Goal: Book appointment/travel/reservation

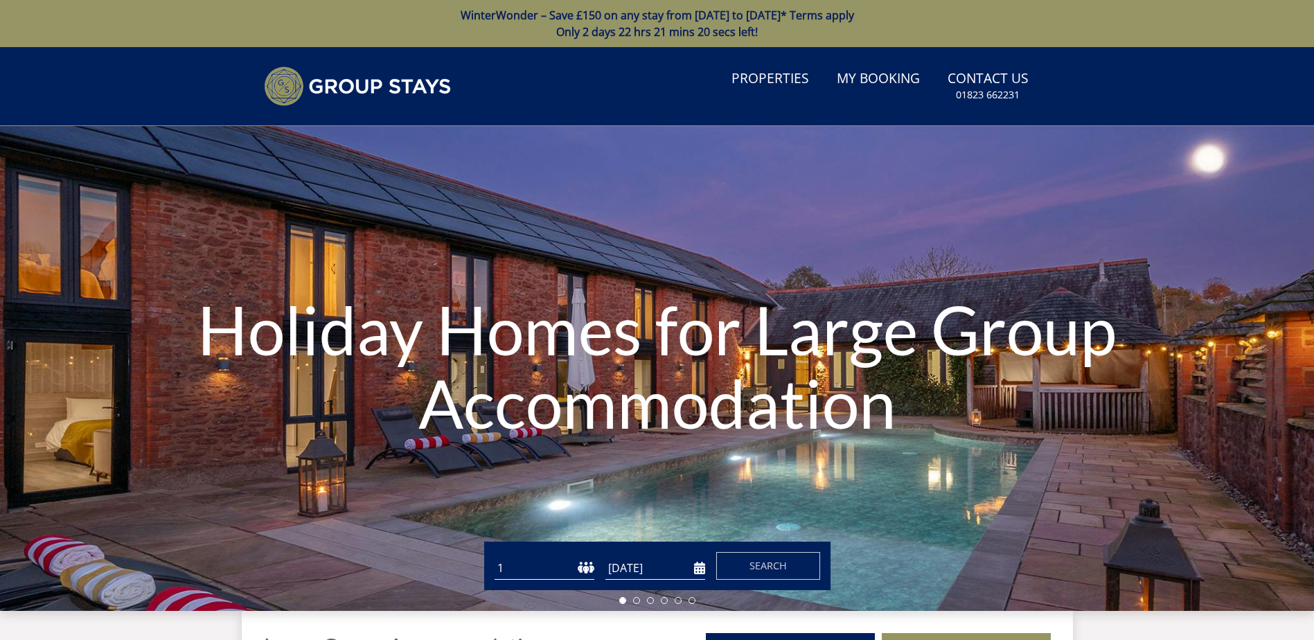
click at [513, 559] on select "1 2 3 4 5 6 7 8 9 10 11 12 13 14 15 16 17 18 19 20 21 22 23 24 25 26 27 28 29 3…" at bounding box center [545, 568] width 100 height 23
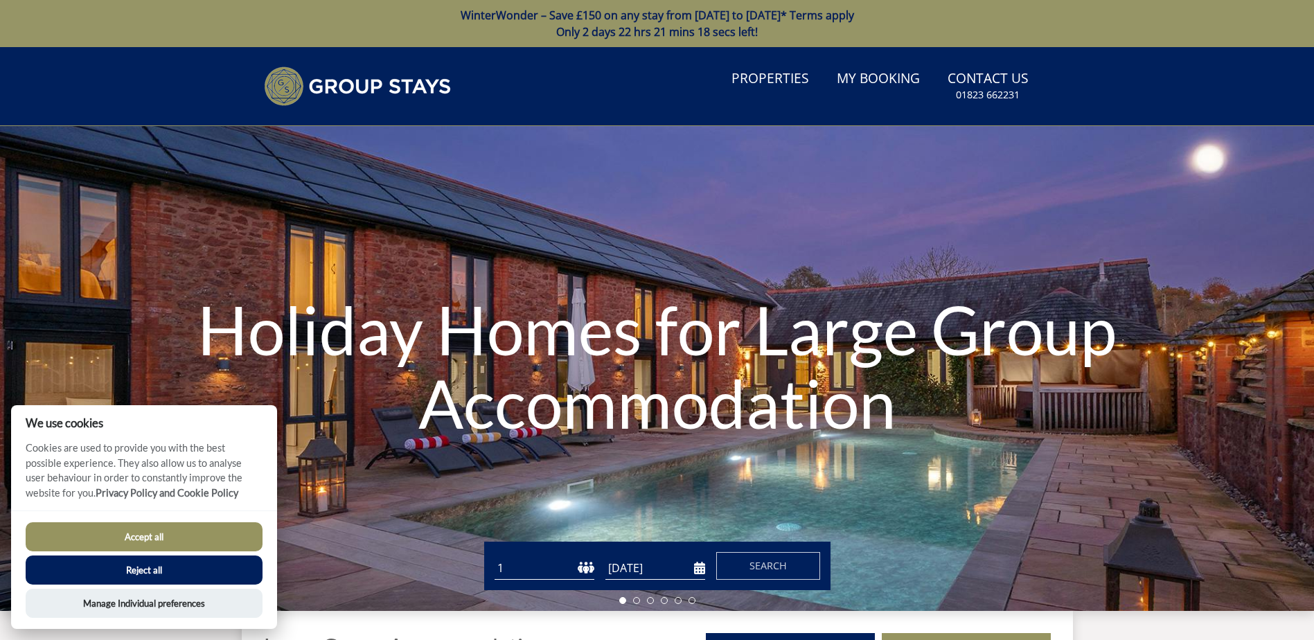
click at [541, 563] on select "1 2 3 4 5 6 7 8 9 10 11 12 13 14 15 16 17 18 19 20 21 22 23 24 25 26 27 28 29 3…" at bounding box center [545, 568] width 100 height 23
select select "12"
click at [495, 557] on select "1 2 3 4 5 6 7 8 9 10 11 12 13 14 15 16 17 18 19 20 21 22 23 24 25 26 27 28 29 3…" at bounding box center [545, 568] width 100 height 23
click at [697, 567] on input "[DATE]" at bounding box center [656, 568] width 100 height 23
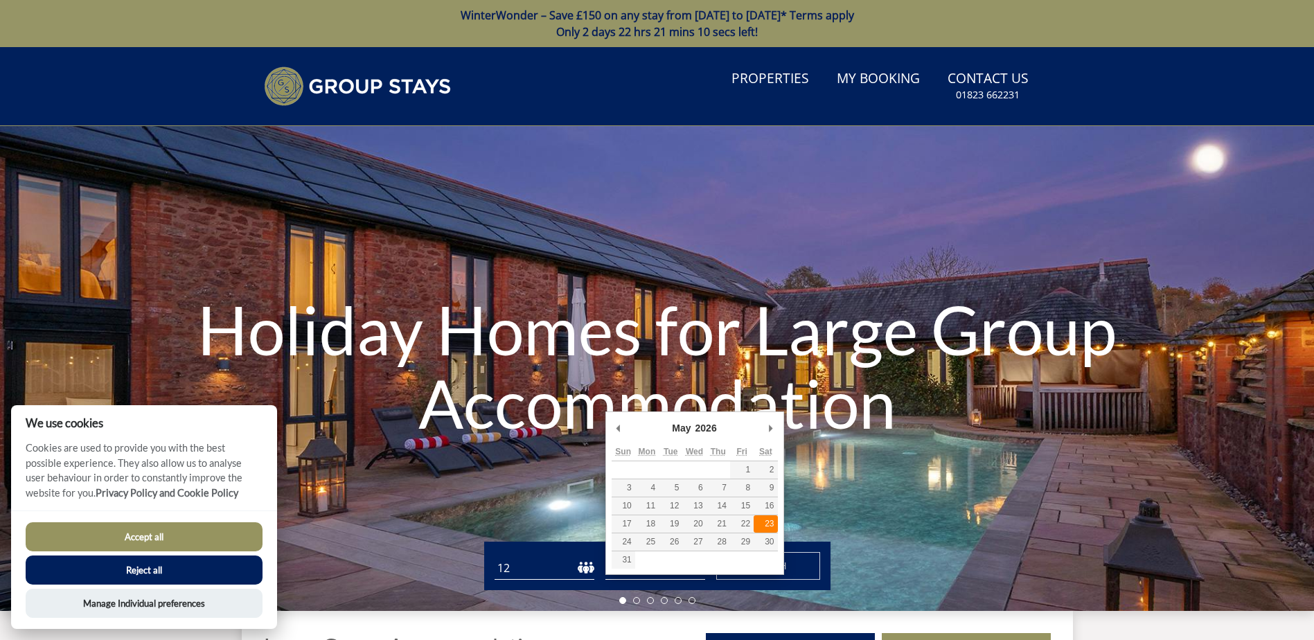
type input "[DATE]"
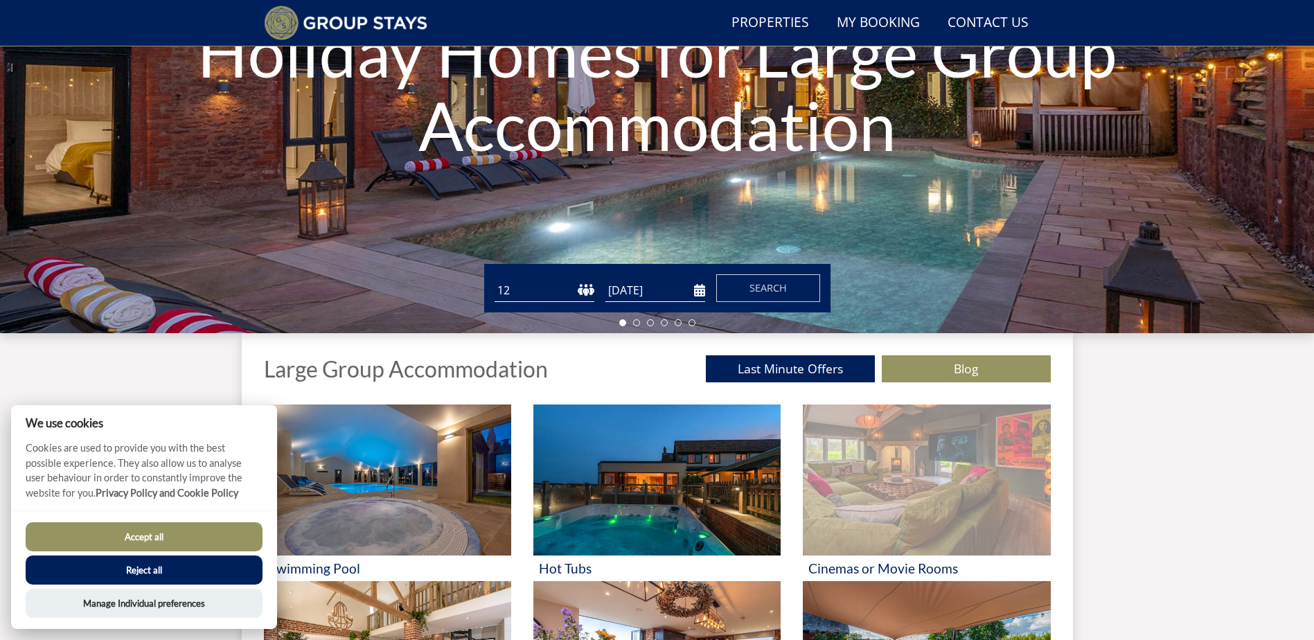
scroll to position [245, 0]
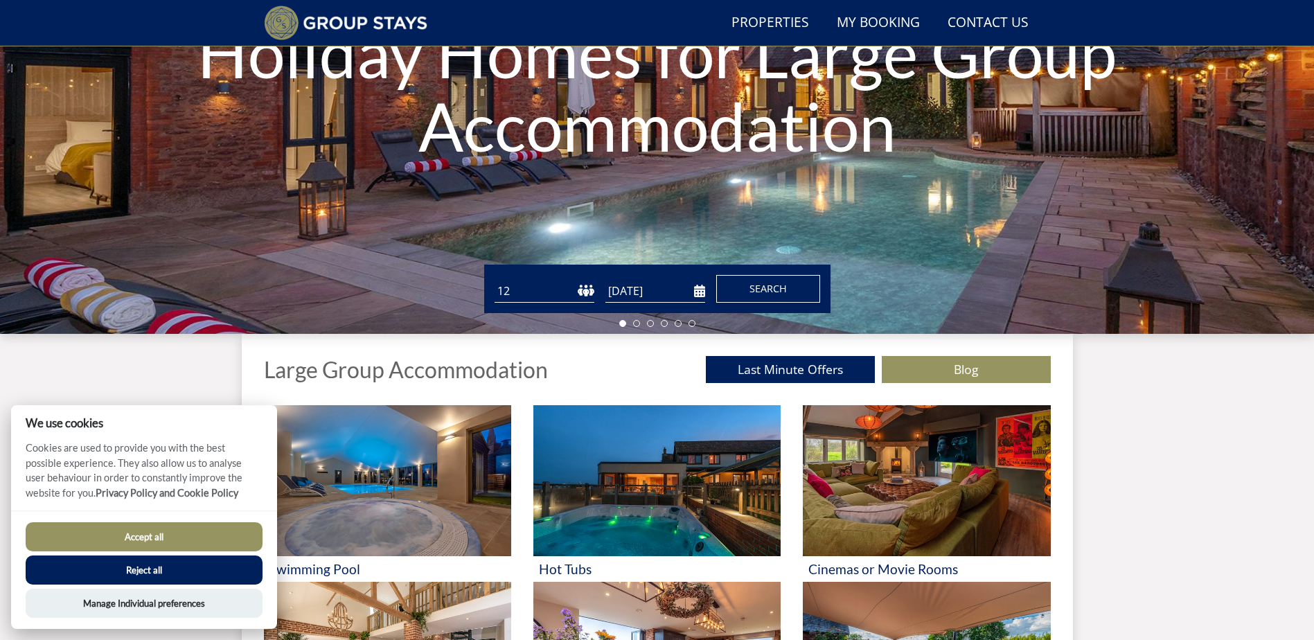
click at [779, 281] on button "Search" at bounding box center [768, 289] width 104 height 28
click at [184, 538] on button "Accept all" at bounding box center [144, 536] width 237 height 29
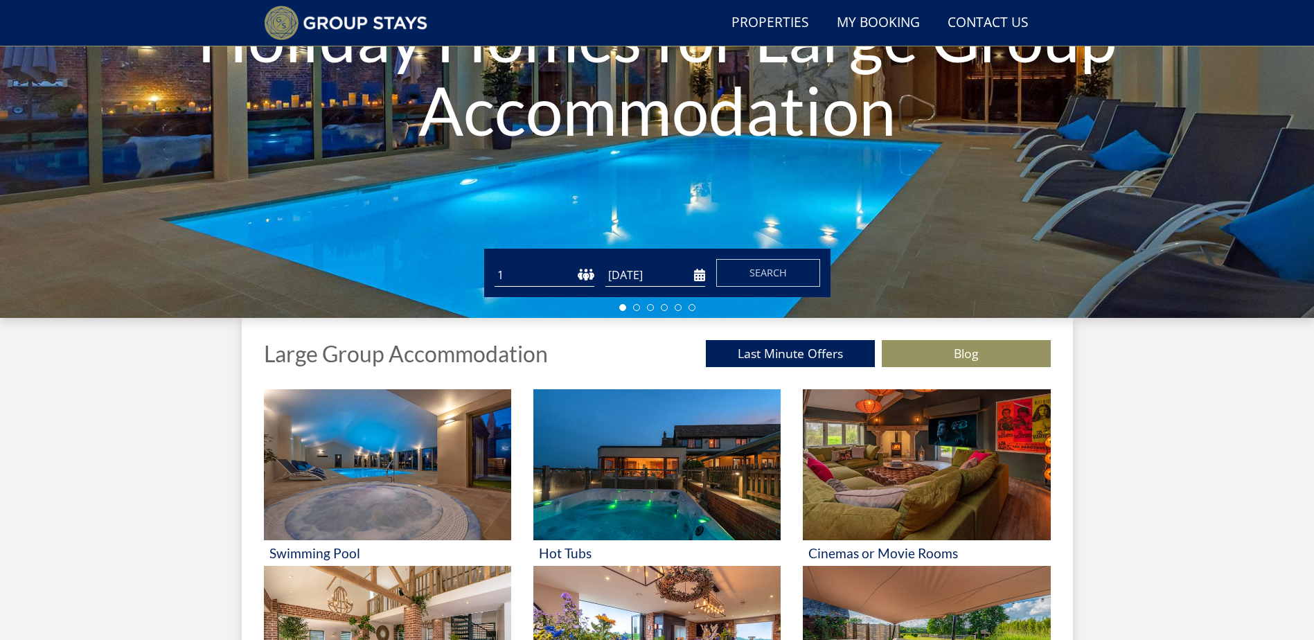
scroll to position [245, 0]
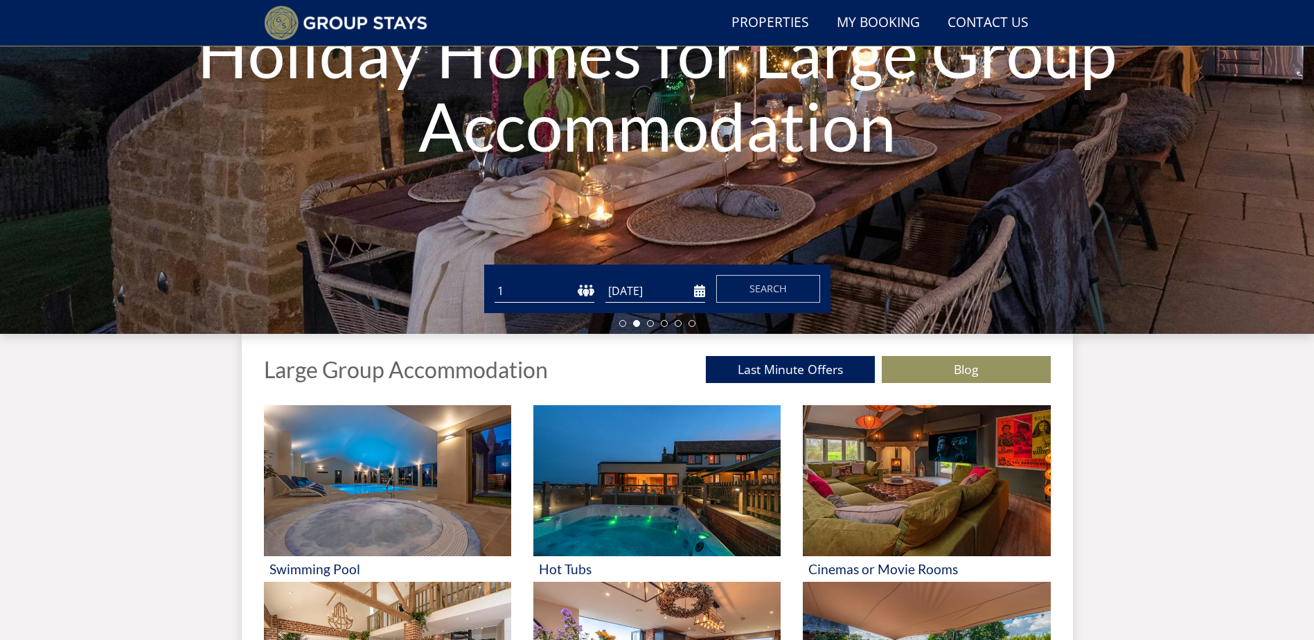
click at [579, 293] on select "1 2 3 4 5 6 7 8 9 10 11 12 13 14 15 16 17 18 19 20 21 22 23 24 25 26 27 28 29 3…" at bounding box center [545, 291] width 100 height 23
select select "12"
click at [495, 280] on select "1 2 3 4 5 6 7 8 9 10 11 12 13 14 15 16 17 18 19 20 21 22 23 24 25 26 27 28 29 3…" at bounding box center [545, 291] width 100 height 23
click at [696, 294] on input "[DATE]" at bounding box center [656, 291] width 100 height 23
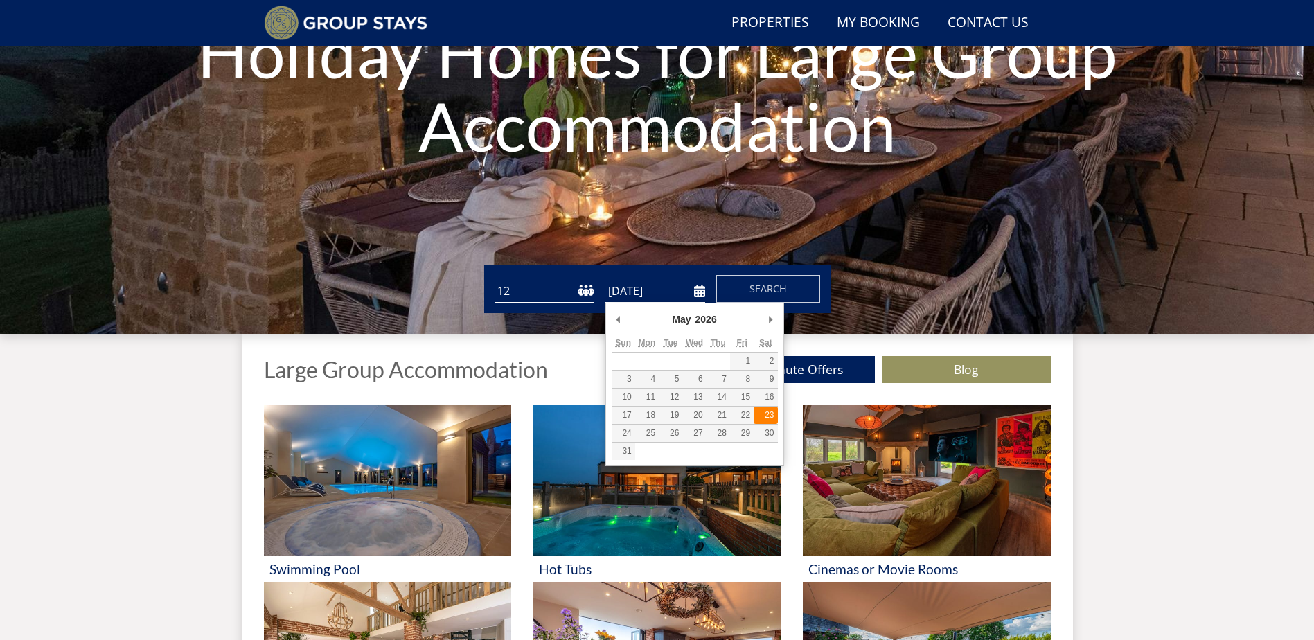
type input "[DATE]"
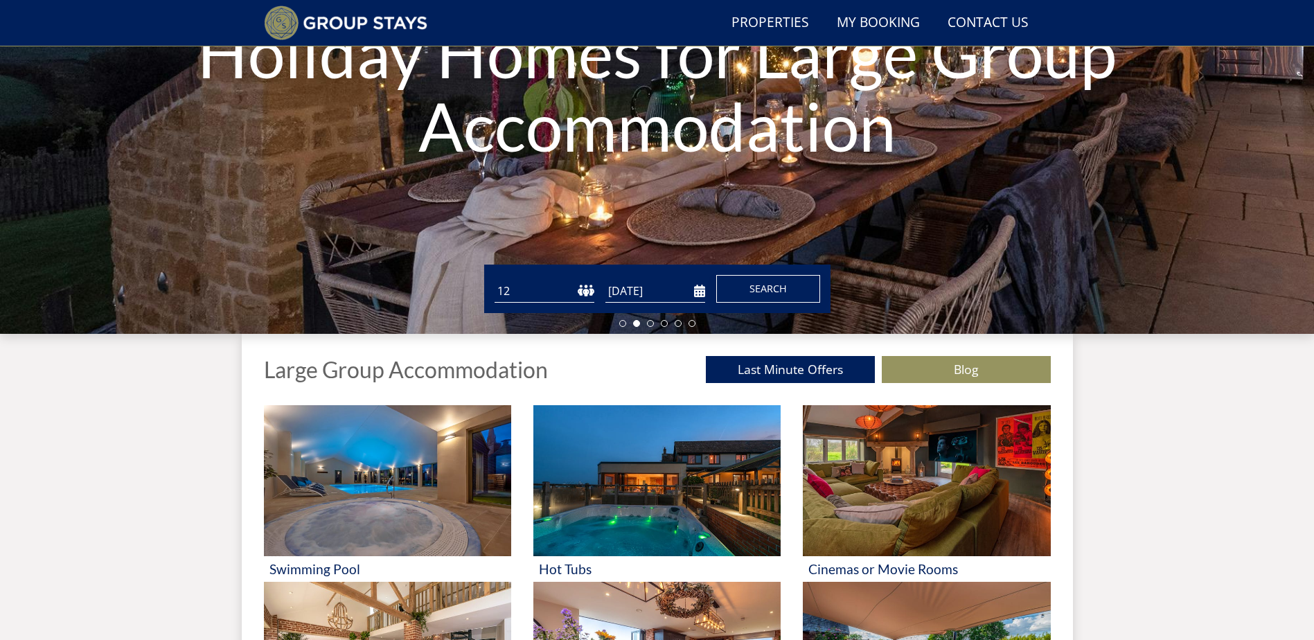
click at [761, 288] on span "Search" at bounding box center [768, 288] width 37 height 13
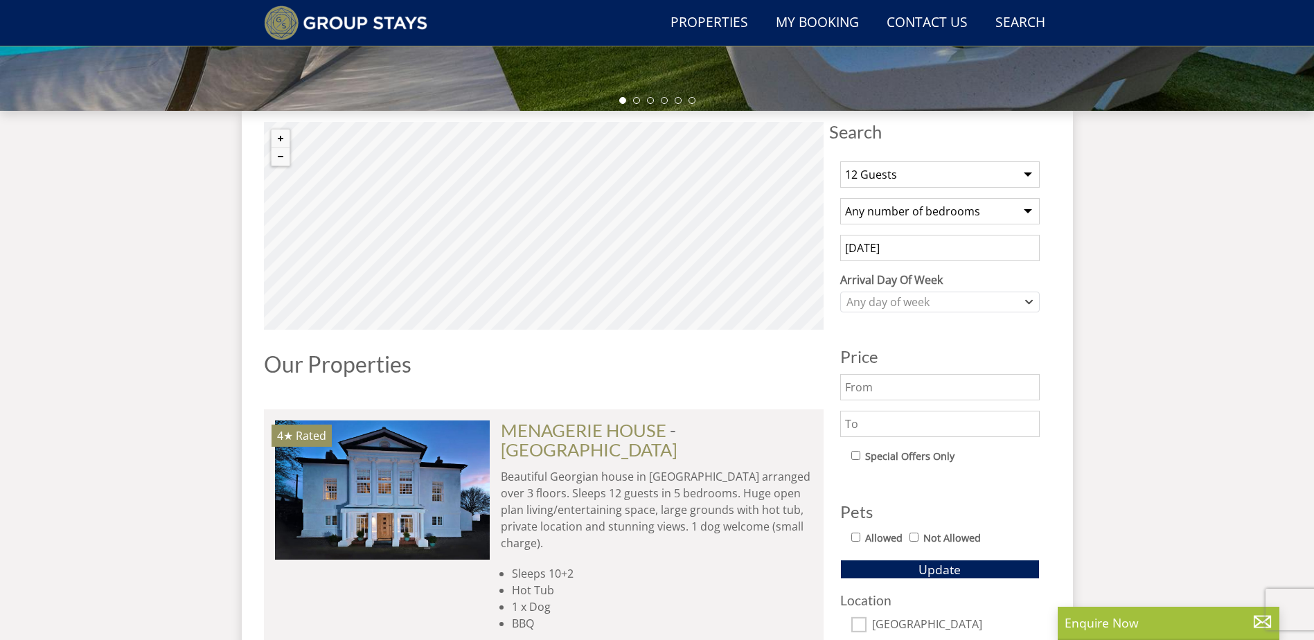
scroll to position [472, 0]
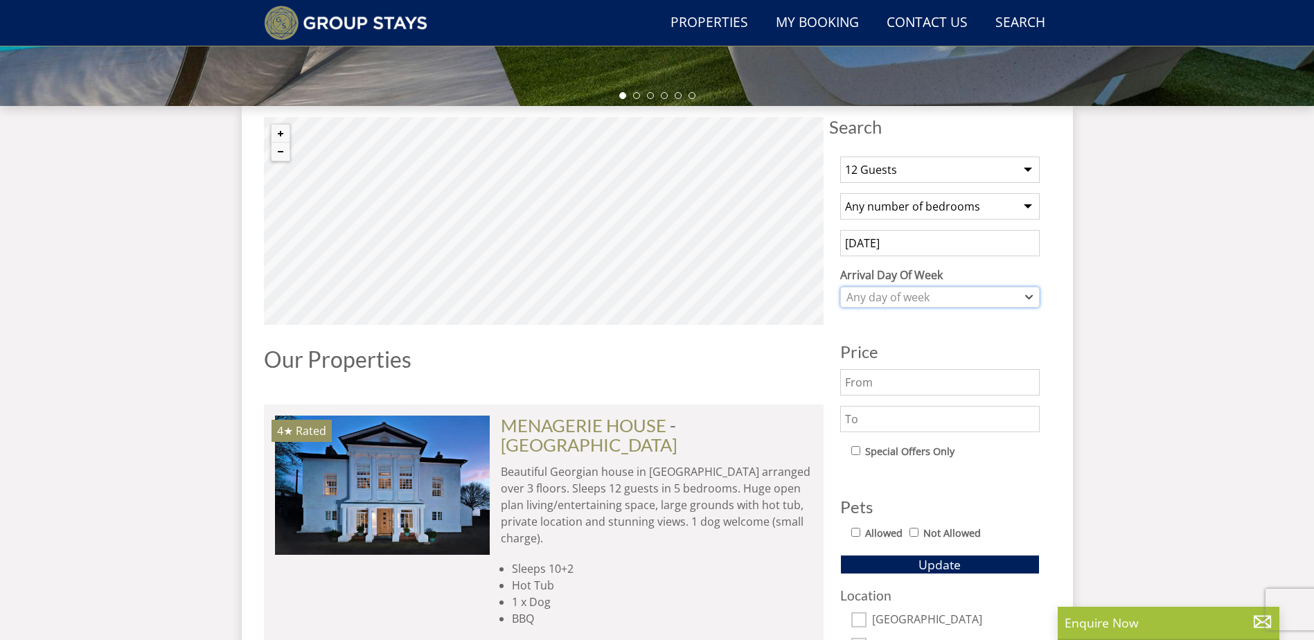
click at [949, 294] on div "Any day of week" at bounding box center [932, 297] width 179 height 15
click at [912, 434] on div "[DATE]" at bounding box center [940, 437] width 198 height 24
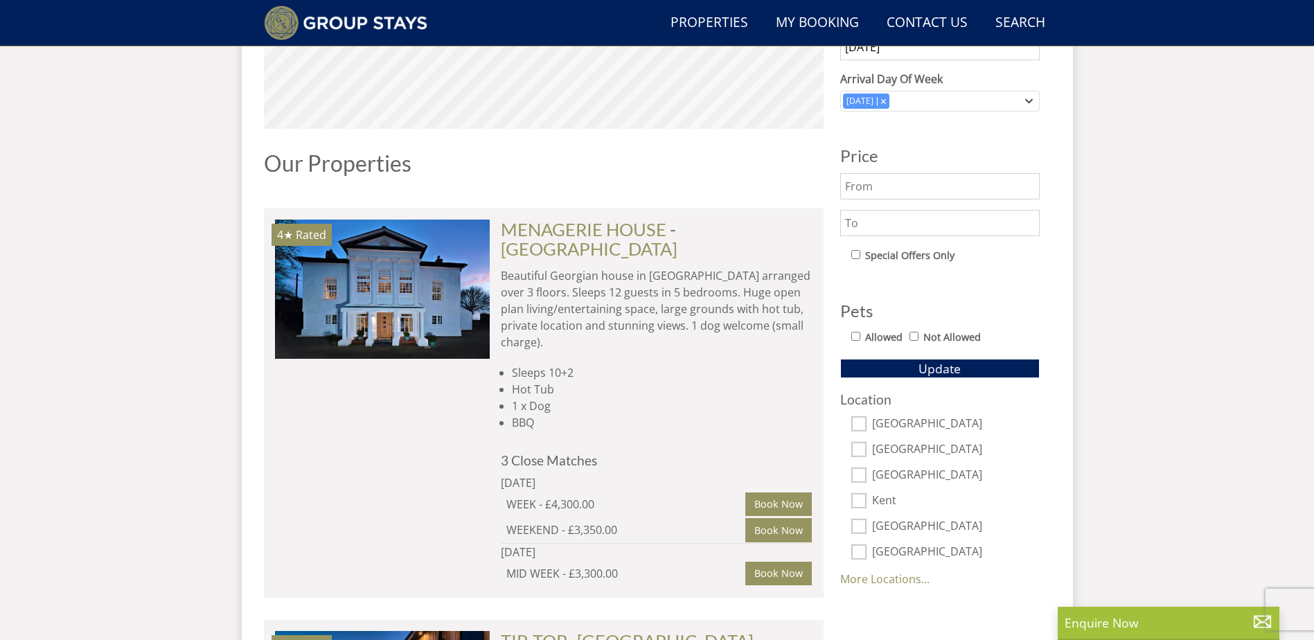
scroll to position [680, 0]
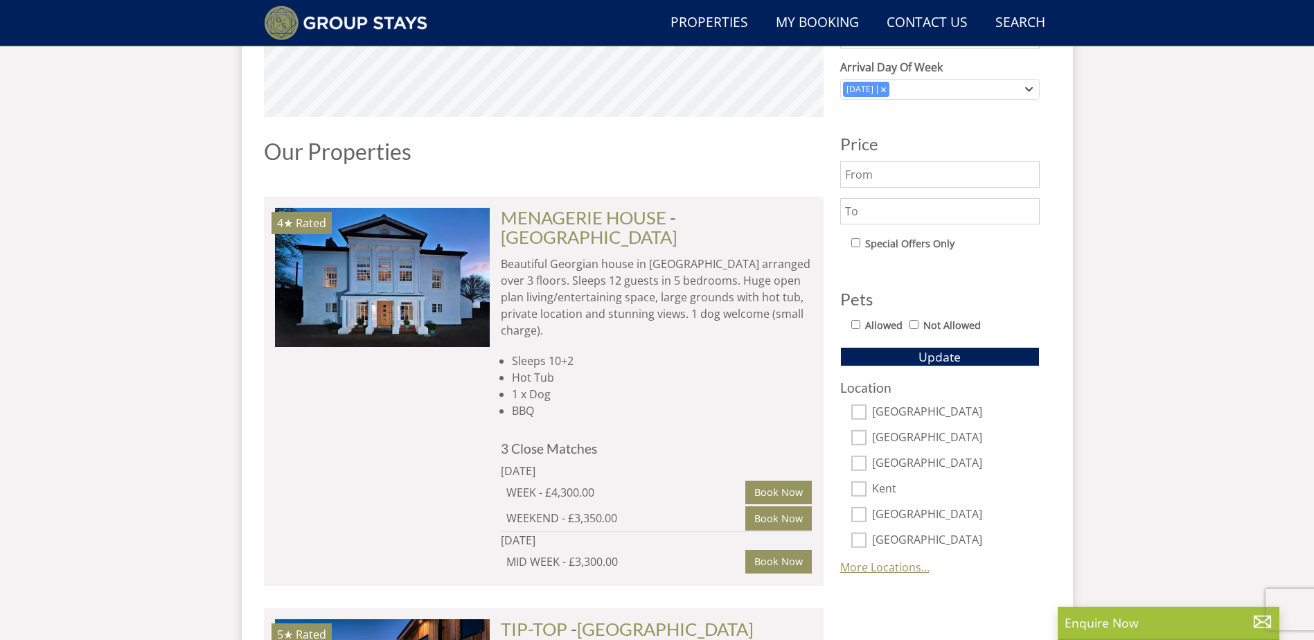
click at [892, 561] on link "More Locations..." at bounding box center [884, 567] width 89 height 15
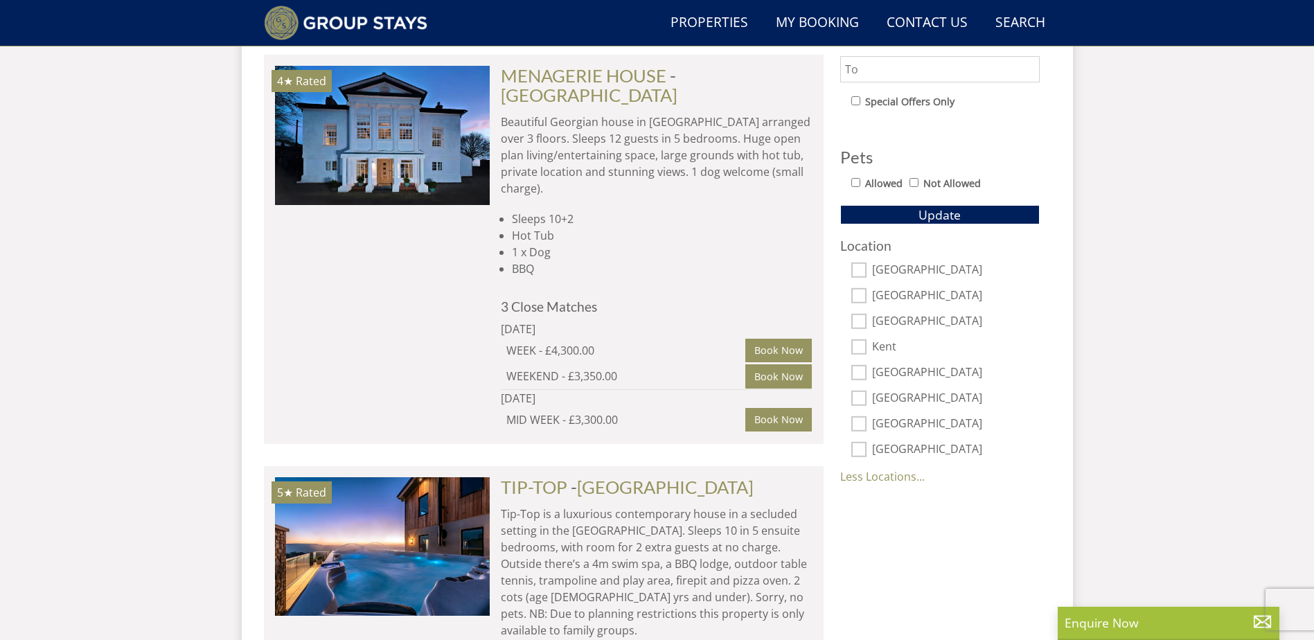
scroll to position [611, 0]
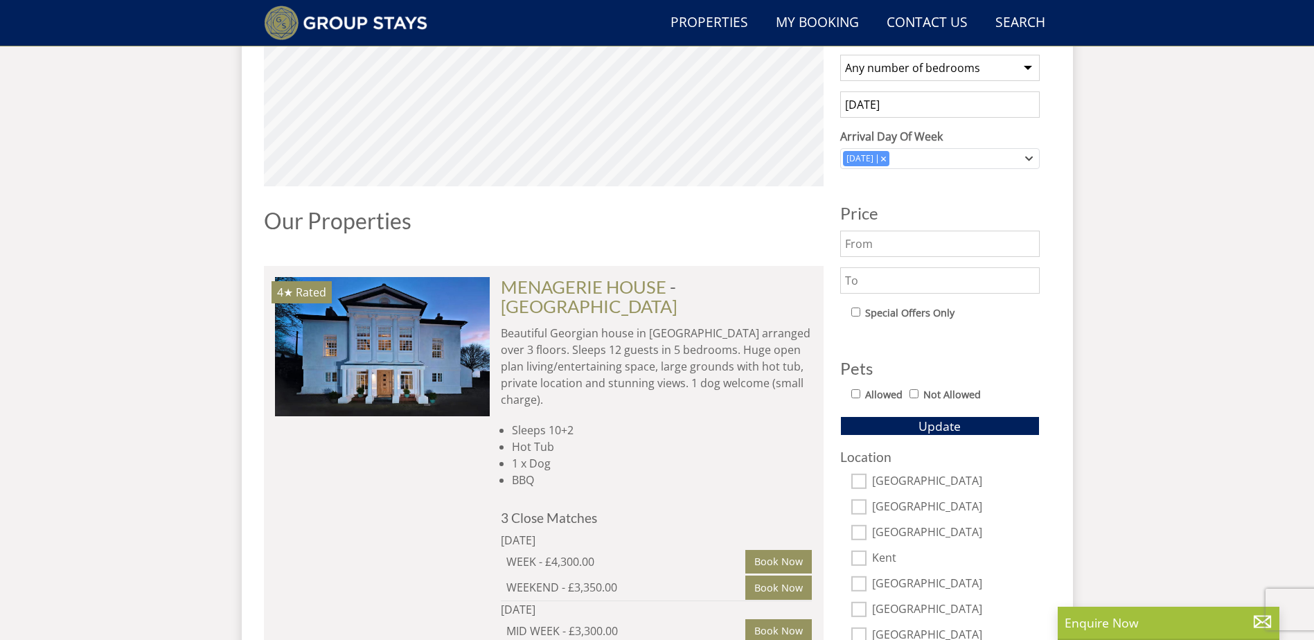
scroll to position [245, 0]
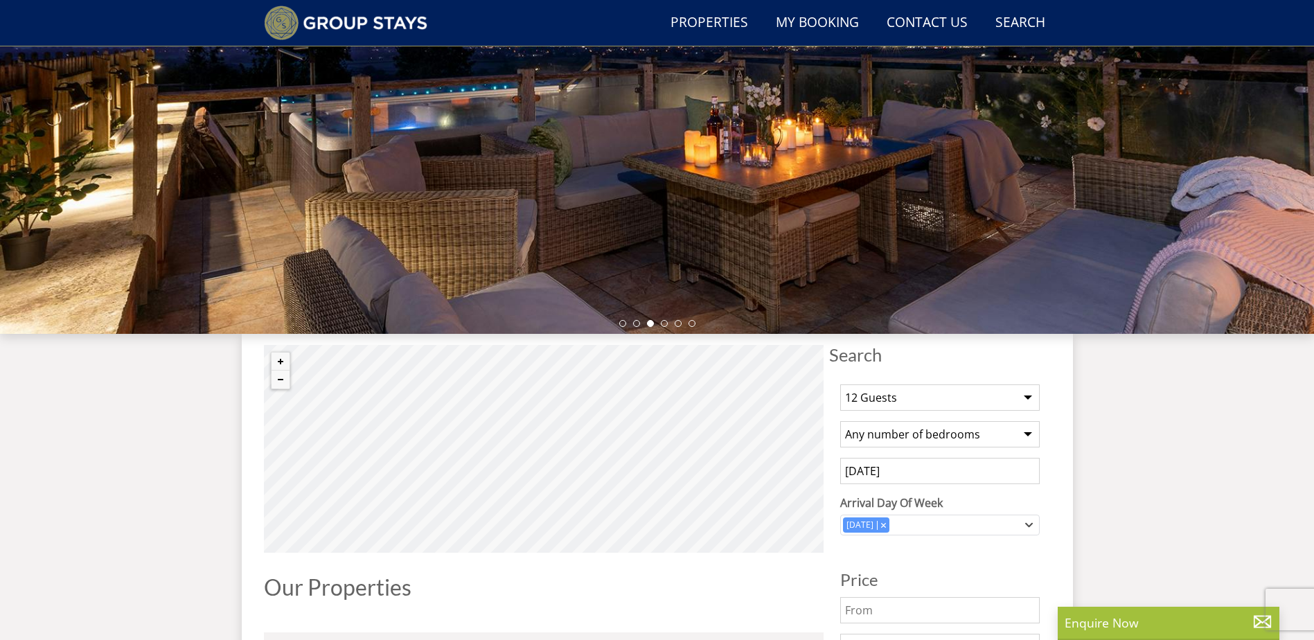
select select "12"
